Goal: Complete application form

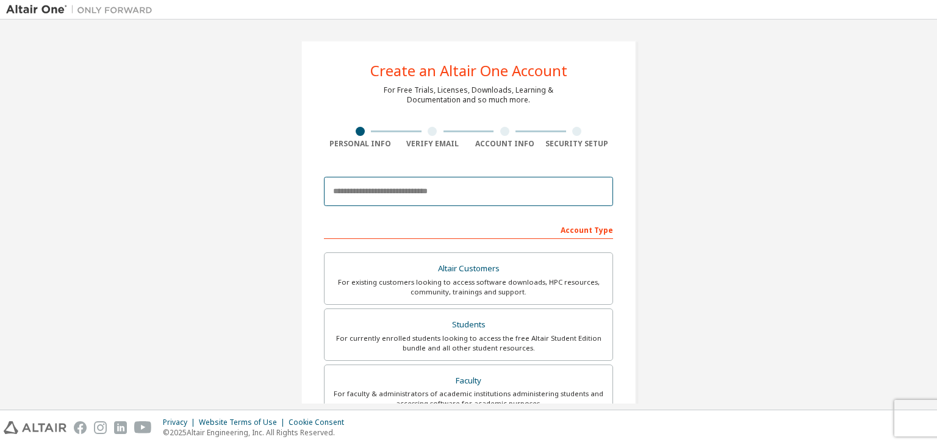
click at [384, 191] on input "email" at bounding box center [468, 191] width 289 height 29
type input "**********"
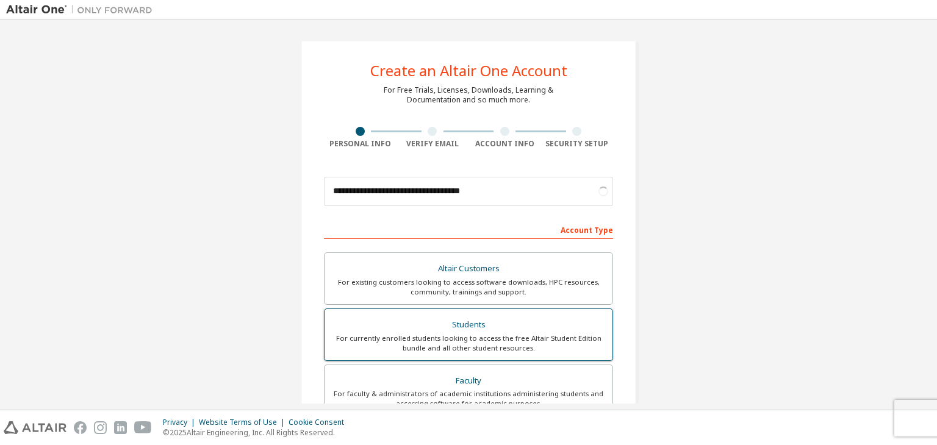
click at [414, 339] on div "For currently enrolled students looking to access the free Altair Student Editi…" at bounding box center [468, 344] width 273 height 20
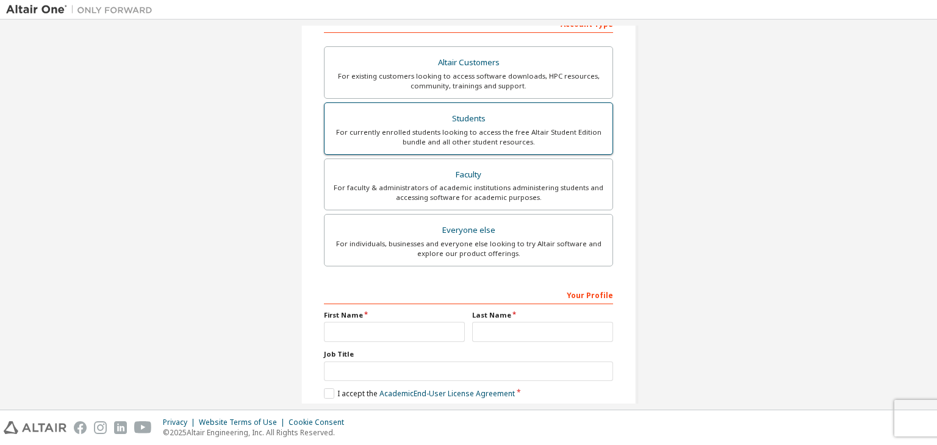
scroll to position [207, 0]
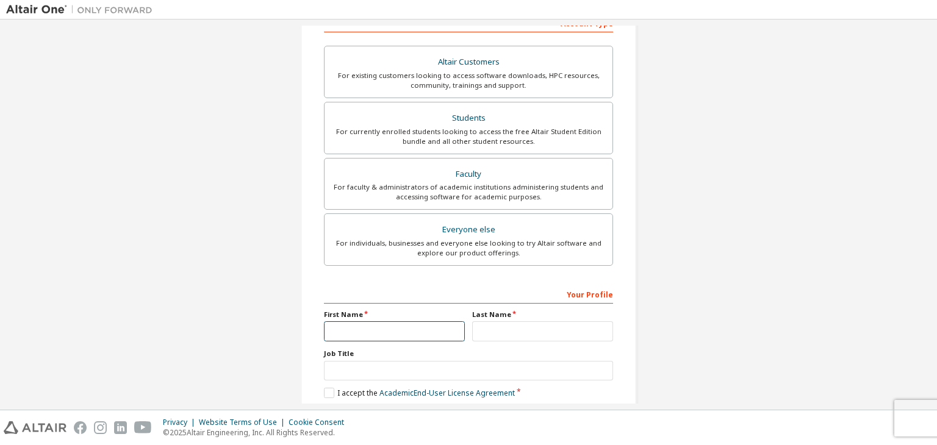
click at [398, 323] on input "text" at bounding box center [394, 331] width 141 height 20
type input "**********"
click at [484, 335] on input "text" at bounding box center [542, 331] width 141 height 20
type input "*"
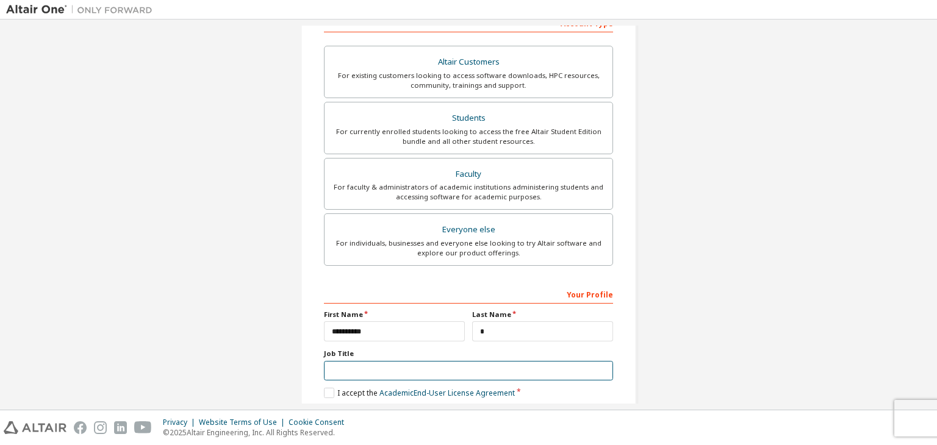
click at [431, 371] on input "text" at bounding box center [468, 371] width 289 height 20
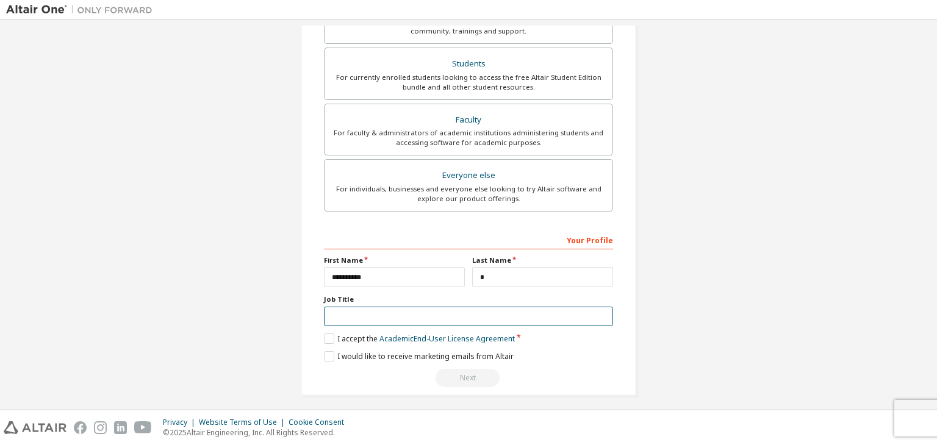
scroll to position [260, 0]
click at [324, 337] on label "I accept the Academic End-User License Agreement" at bounding box center [419, 339] width 191 height 10
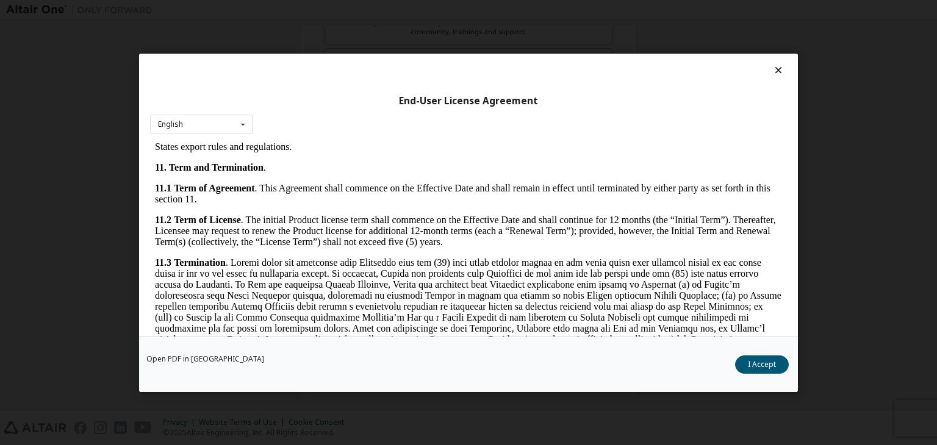
scroll to position [2038, 0]
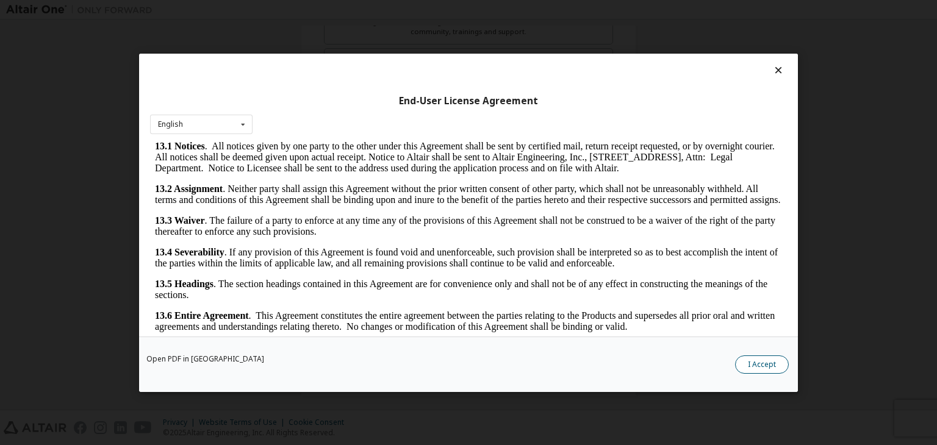
click at [772, 356] on button "I Accept" at bounding box center [762, 365] width 54 height 18
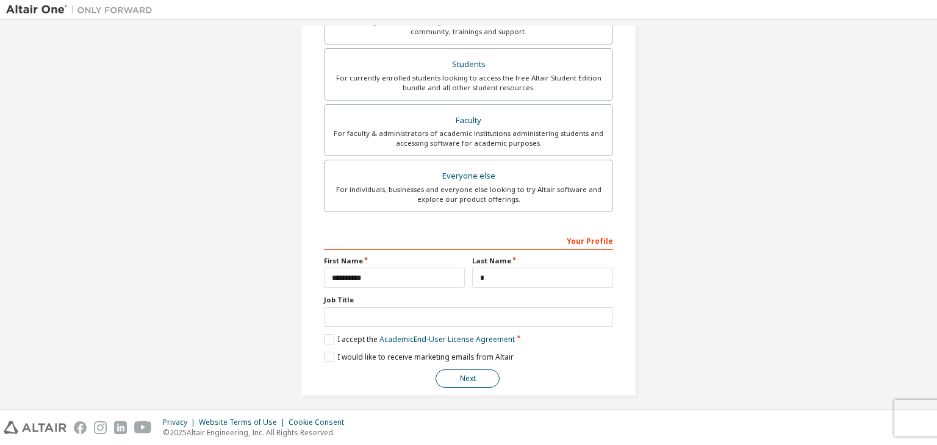
click at [465, 373] on button "Next" at bounding box center [467, 379] width 64 height 18
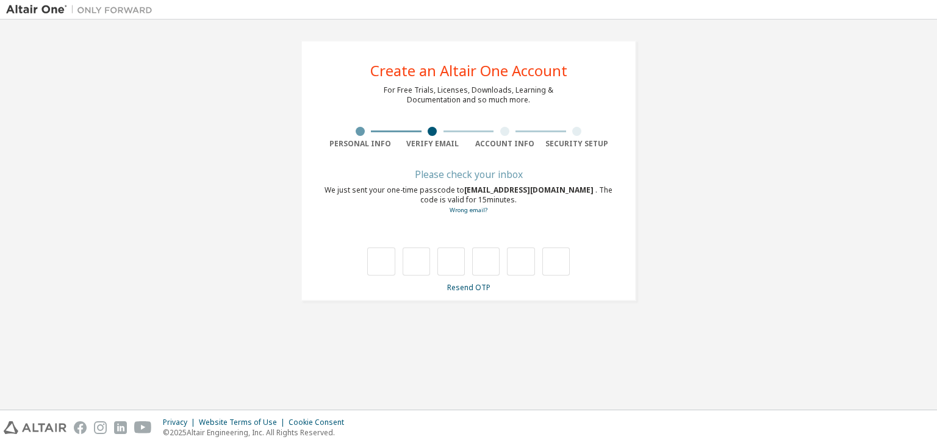
scroll to position [0, 0]
type input "*"
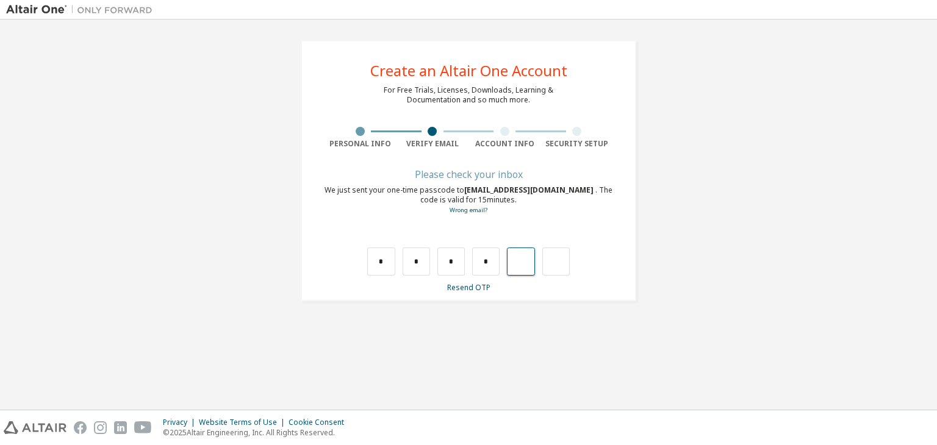
type input "*"
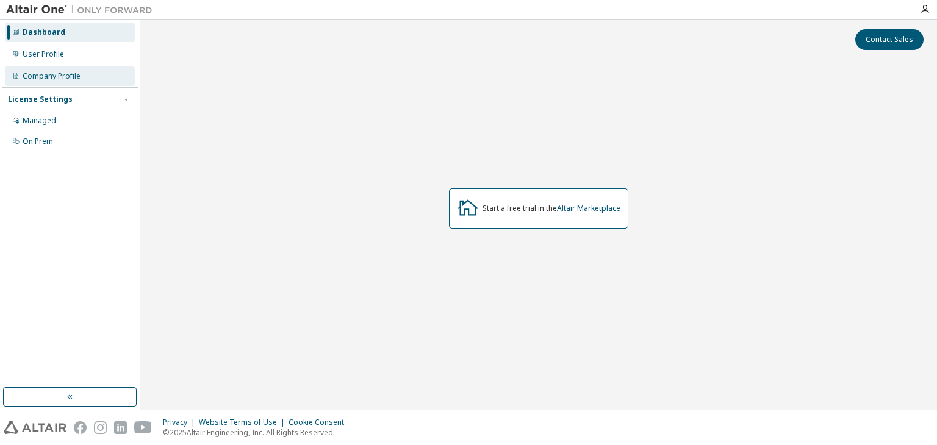
click at [57, 66] on div "Company Profile" at bounding box center [70, 76] width 130 height 20
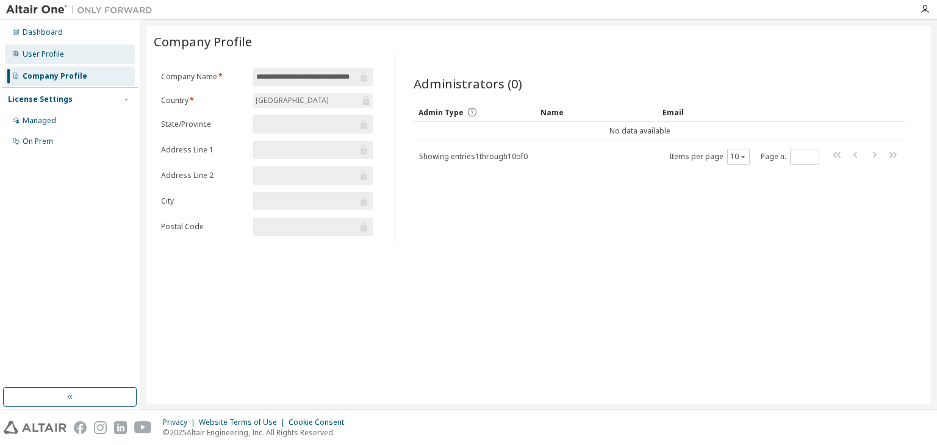
click at [56, 62] on div "User Profile" at bounding box center [70, 55] width 130 height 20
